Goal: Information Seeking & Learning: Find specific fact

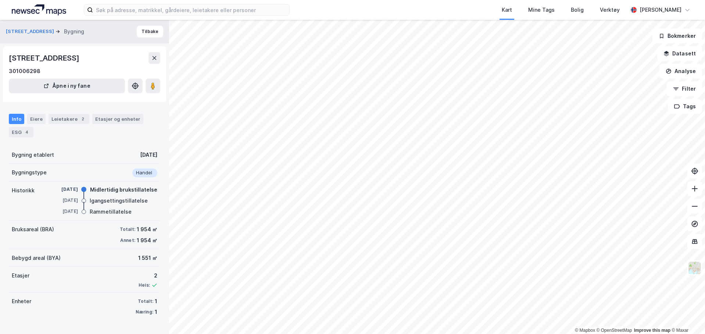
click at [97, 323] on div "[STREET_ADDRESS] Bygning Tilbake [STREET_ADDRESS] 301006298 Åpne i ny fane Info…" at bounding box center [84, 177] width 169 height 314
drag, startPoint x: 136, startPoint y: 231, endPoint x: 144, endPoint y: 231, distance: 8.8
click at [144, 231] on div "Totalt: 1 954 ㎡" at bounding box center [138, 229] width 37 height 9
copy div "1 954"
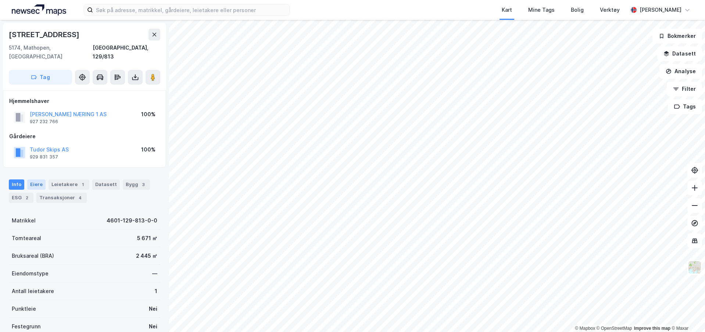
click at [36, 179] on div "Eiere" at bounding box center [36, 184] width 18 height 10
